Goal: Transaction & Acquisition: Purchase product/service

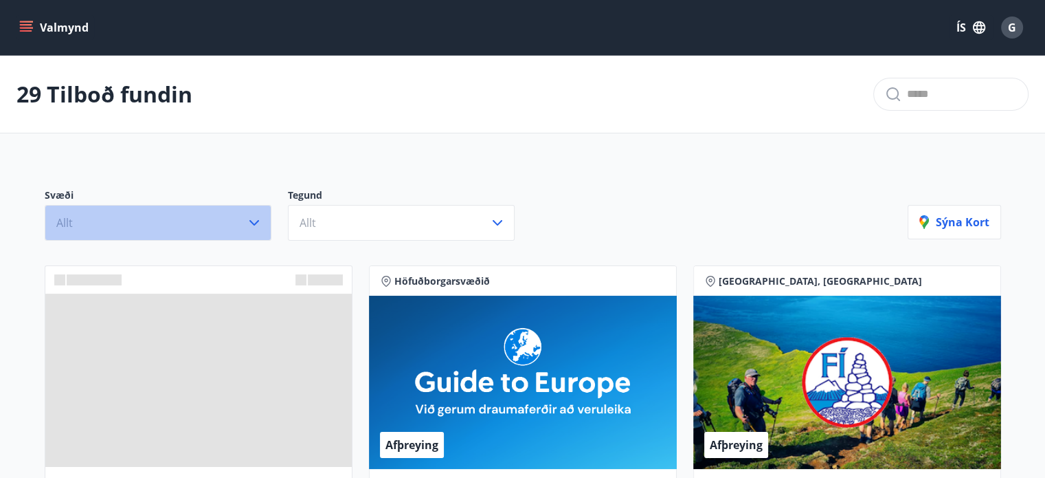
click at [254, 226] on icon "button" at bounding box center [254, 222] width 16 height 16
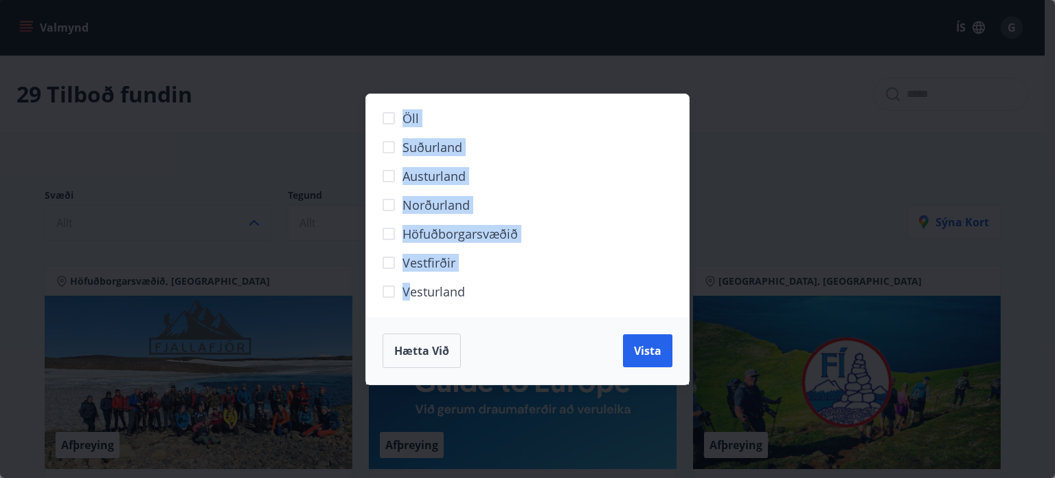
click at [388, 122] on div "Öll Suðurland [GEOGRAPHIC_DATA] Norðurland Höfuðborgarsvæðið [GEOGRAPHIC_DATA] …" at bounding box center [528, 205] width 324 height 223
click at [719, 126] on div "Öll Suðurland [GEOGRAPHIC_DATA] Norðurland Höfuðborgarsvæðið [GEOGRAPHIC_DATA] …" at bounding box center [527, 239] width 1055 height 478
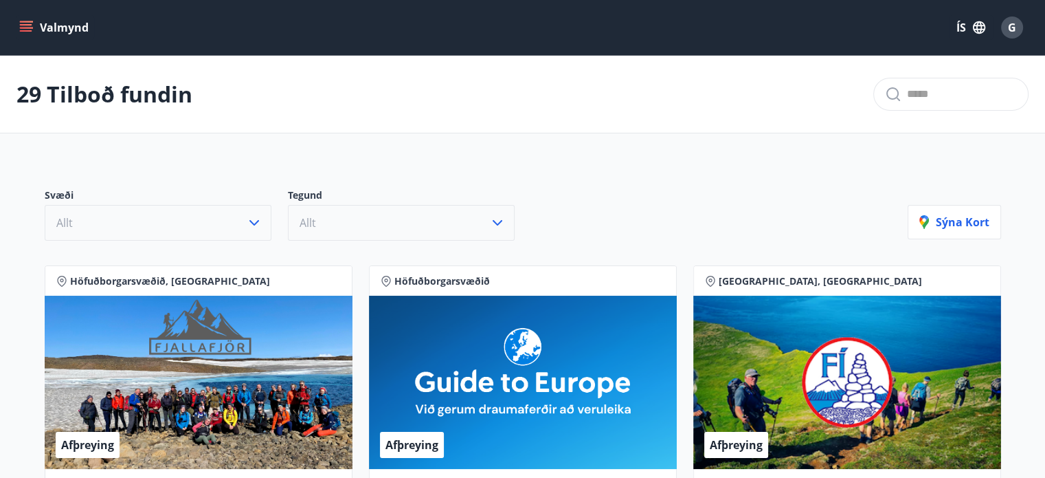
click at [495, 221] on icon "button" at bounding box center [497, 222] width 16 height 16
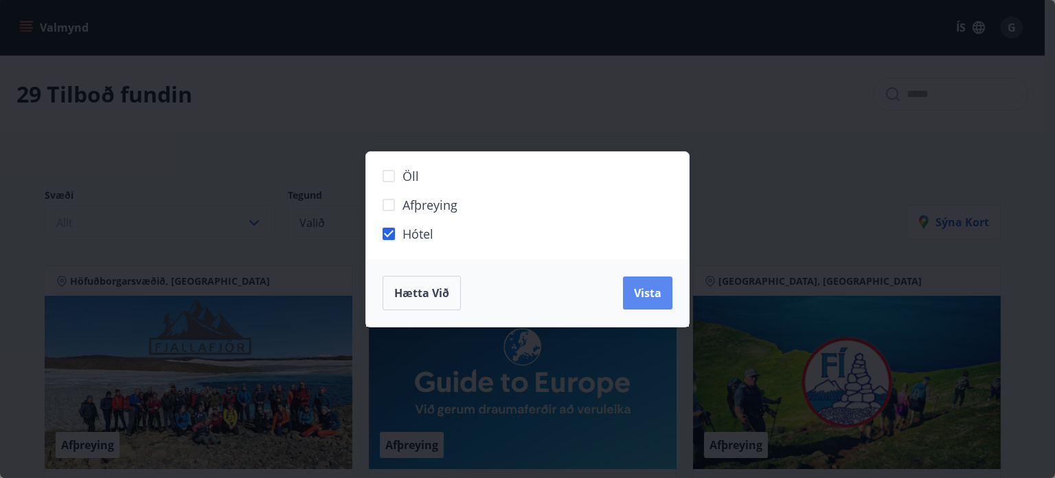
click at [633, 290] on button "Vista" at bounding box center [647, 292] width 49 height 33
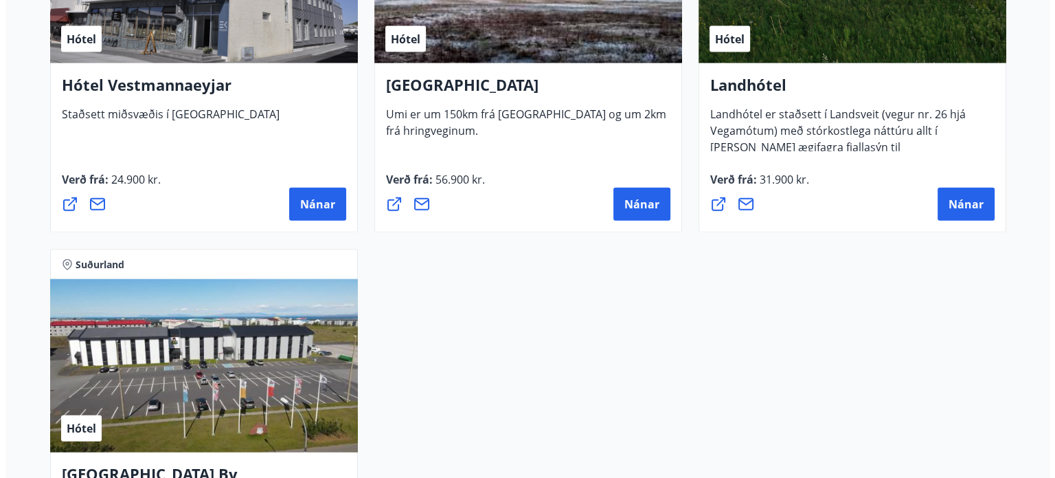
scroll to position [3383, 0]
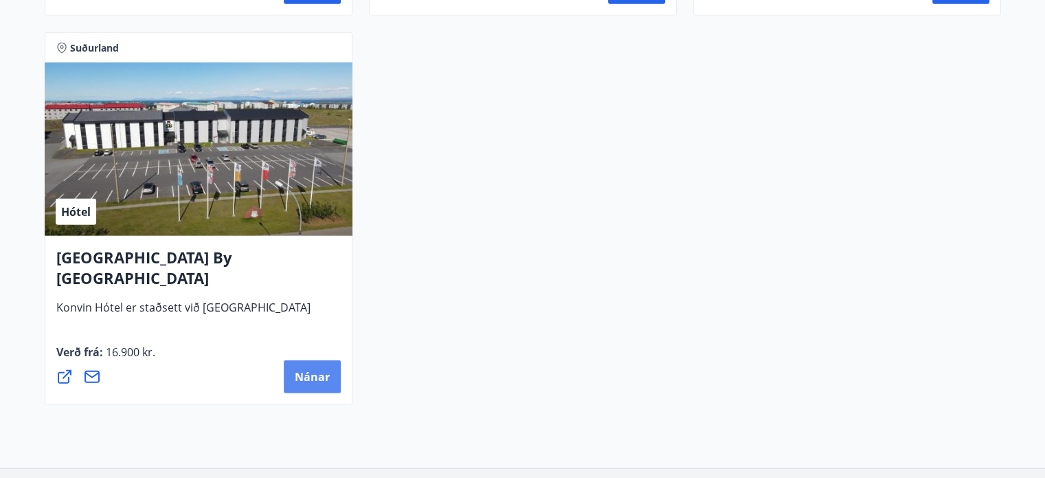
click at [320, 379] on span "Nánar" at bounding box center [312, 376] width 35 height 15
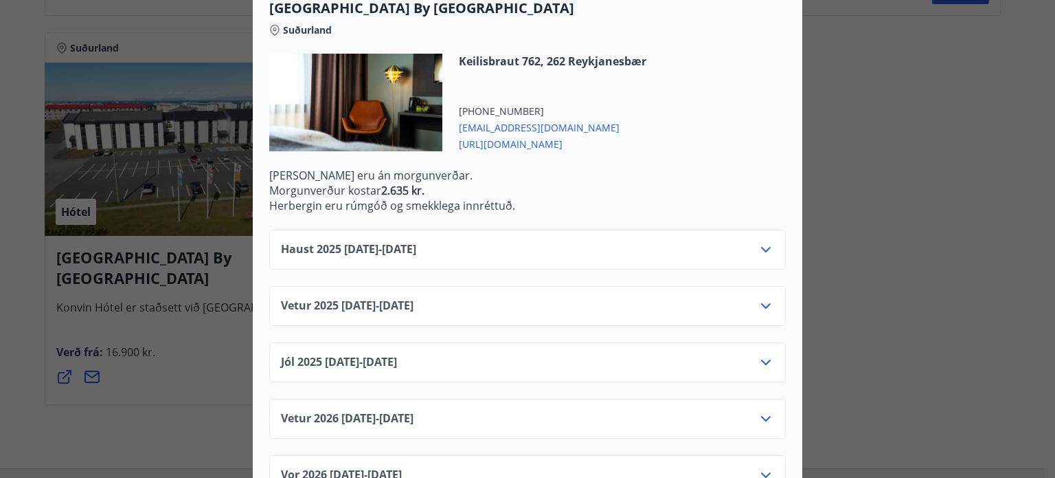
scroll to position [392, 0]
click at [763, 297] on icon at bounding box center [766, 305] width 16 height 16
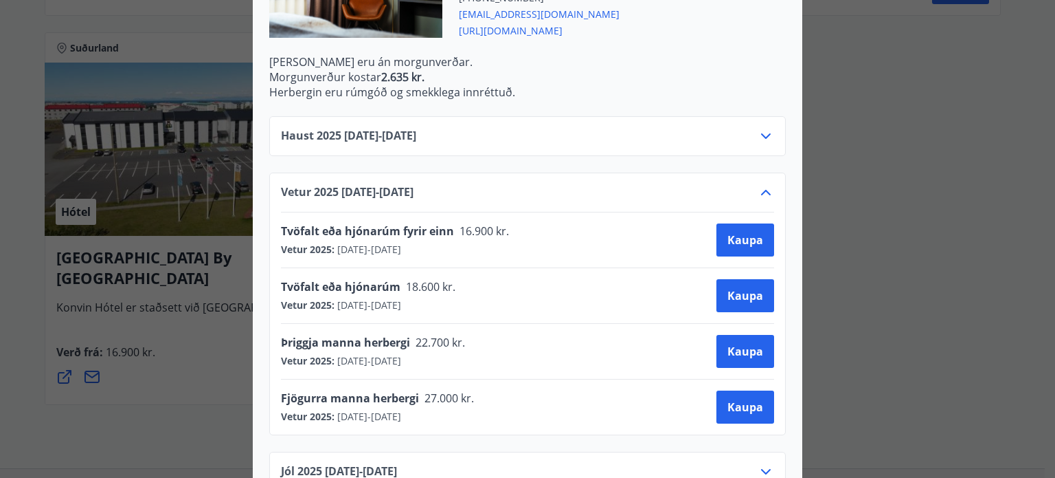
scroll to position [522, 0]
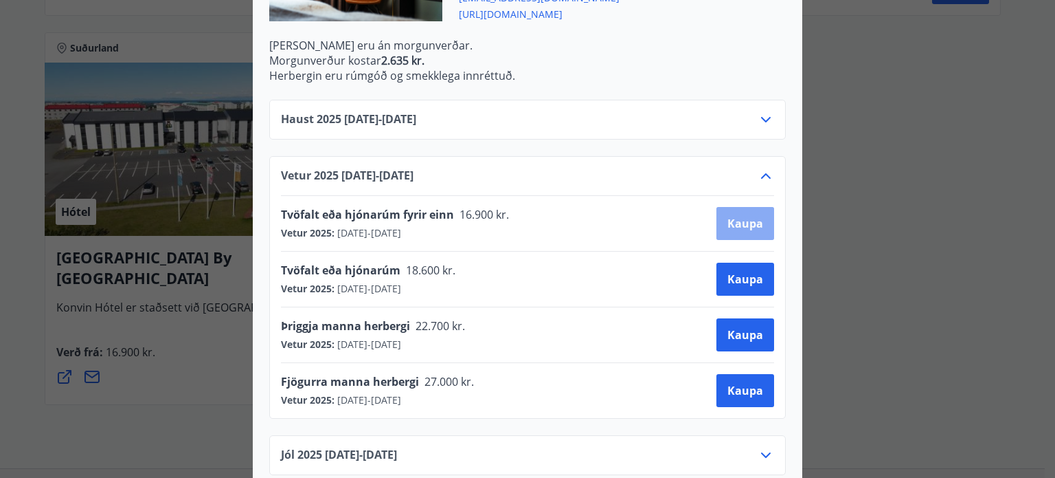
click at [760, 208] on button "Kaupa" at bounding box center [746, 223] width 58 height 33
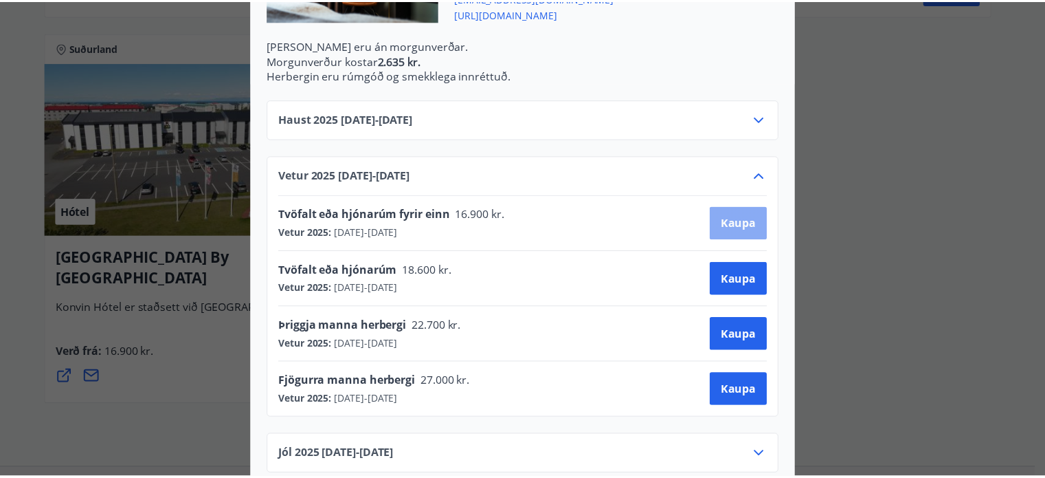
scroll to position [140, 0]
